Goal: Task Accomplishment & Management: Manage account settings

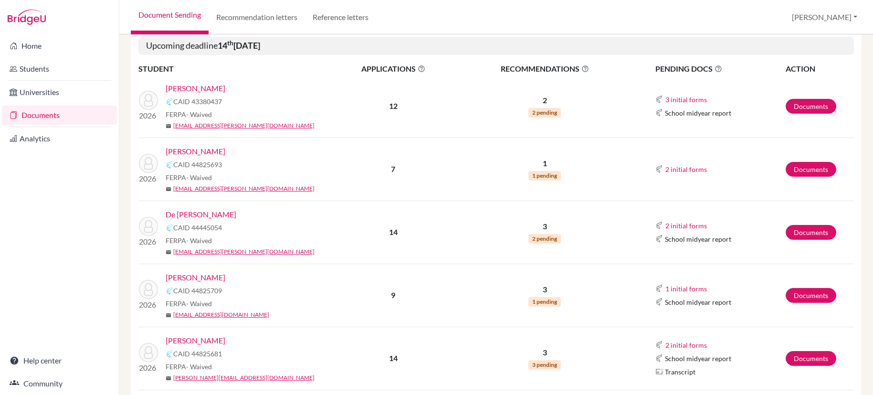
scroll to position [164, 0]
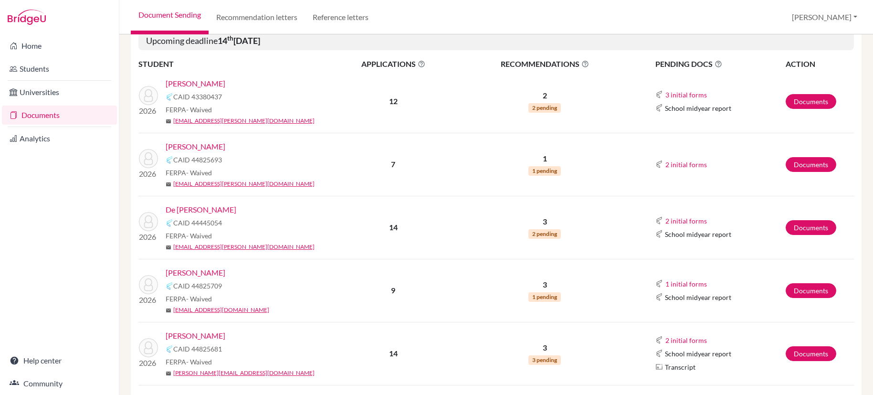
click at [197, 147] on link "[PERSON_NAME]" at bounding box center [196, 146] width 60 height 11
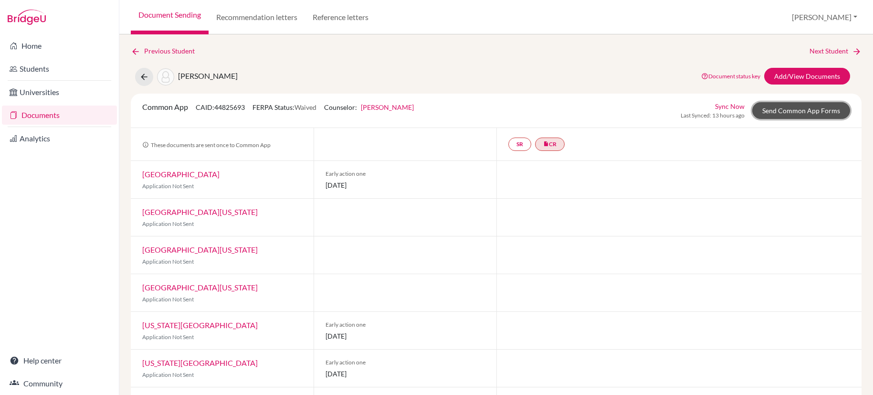
click at [807, 109] on link "Send Common App Forms" at bounding box center [801, 110] width 98 height 17
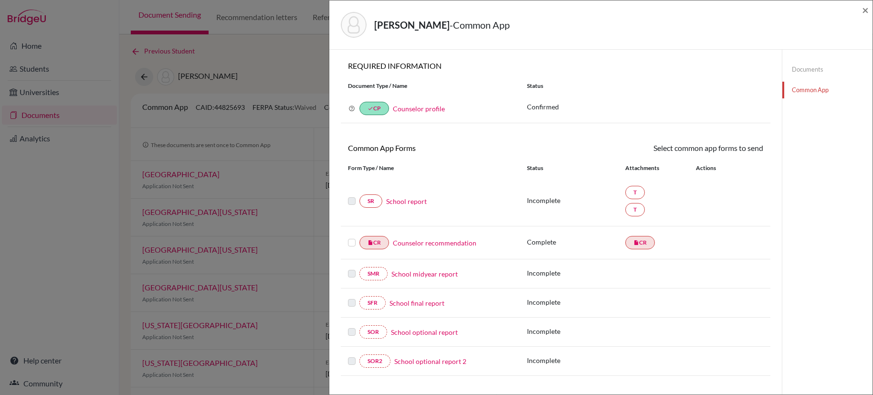
click at [813, 69] on link "Documents" at bounding box center [827, 69] width 90 height 17
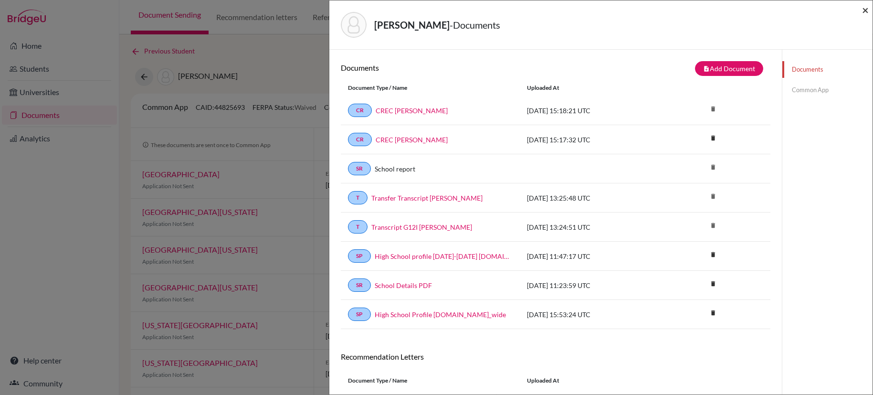
click at [867, 13] on span "×" at bounding box center [865, 10] width 7 height 14
